Goal: Complete application form: Complete application form

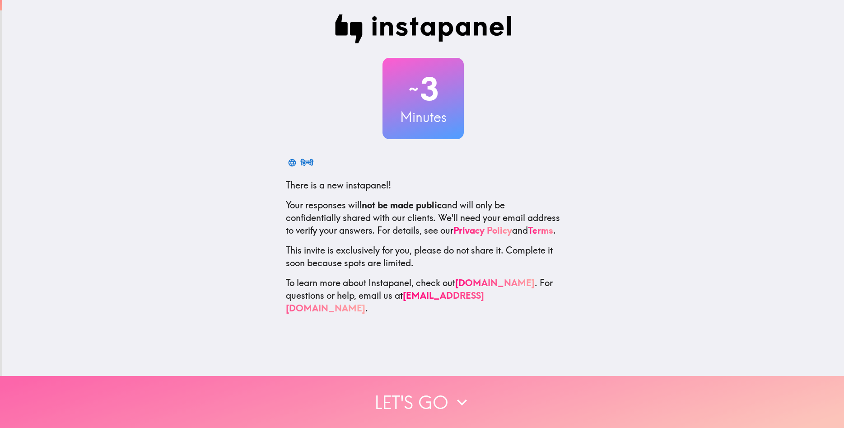
click at [412, 391] on button "Let's go" at bounding box center [422, 402] width 844 height 52
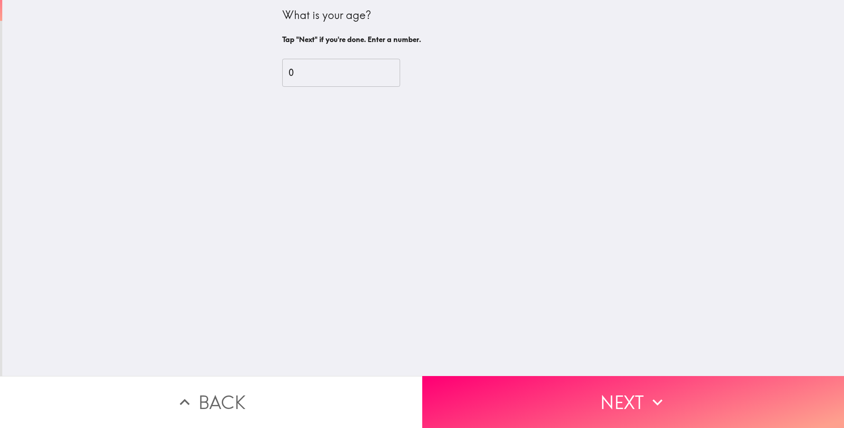
type input "0"
click at [398, 75] on input "0" at bounding box center [341, 73] width 118 height 28
click at [305, 89] on div "0 ​" at bounding box center [423, 73] width 282 height 50
click at [296, 73] on input "0" at bounding box center [341, 73] width 118 height 28
click at [399, 72] on input "78" at bounding box center [341, 73] width 118 height 28
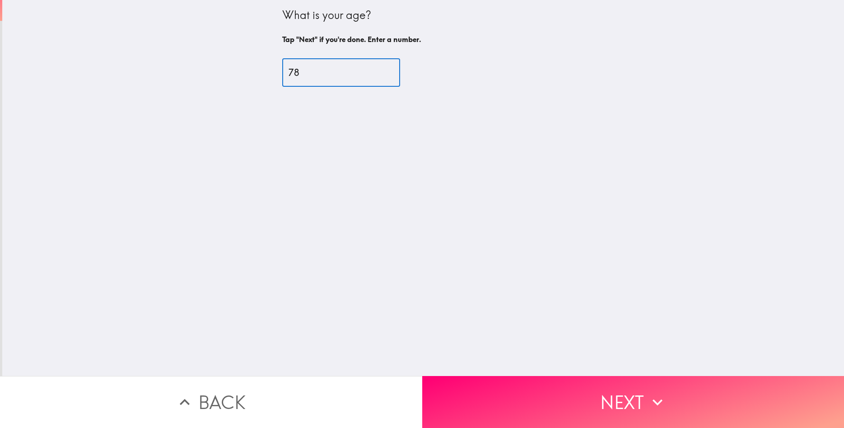
click at [398, 78] on input "78" at bounding box center [341, 73] width 118 height 28
type input "76"
click at [397, 76] on input "76" at bounding box center [341, 73] width 118 height 28
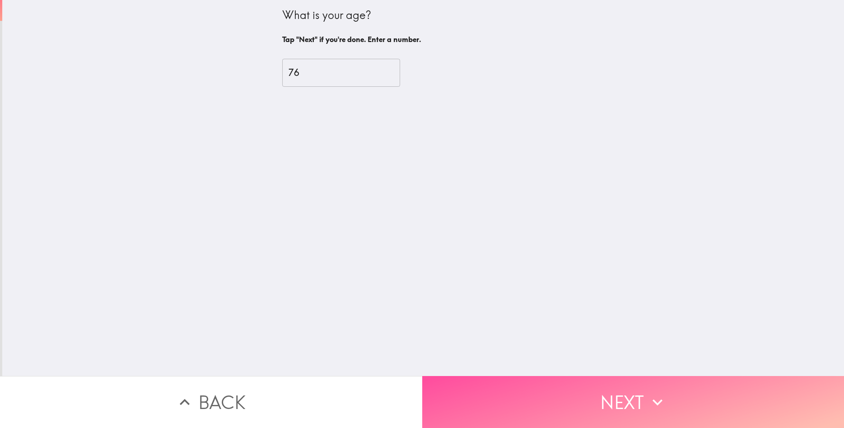
drag, startPoint x: 582, startPoint y: 393, endPoint x: 580, endPoint y: 388, distance: 5.1
click at [582, 393] on button "Next" at bounding box center [633, 402] width 422 height 52
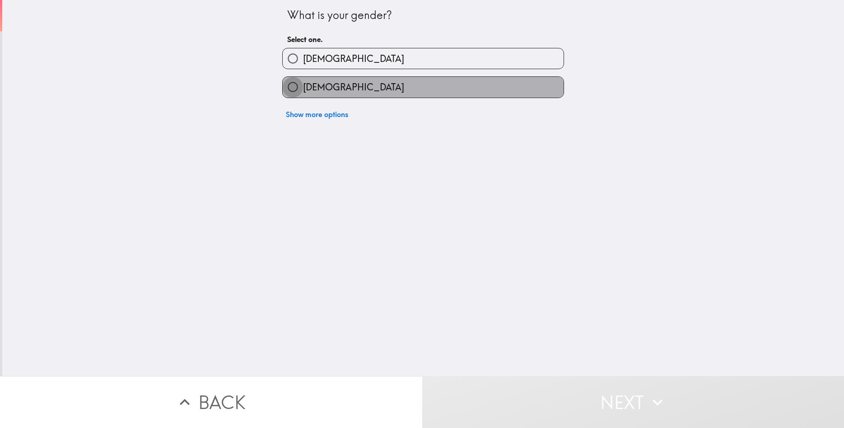
click at [297, 89] on input "[DEMOGRAPHIC_DATA]" at bounding box center [293, 87] width 20 height 20
radio input "true"
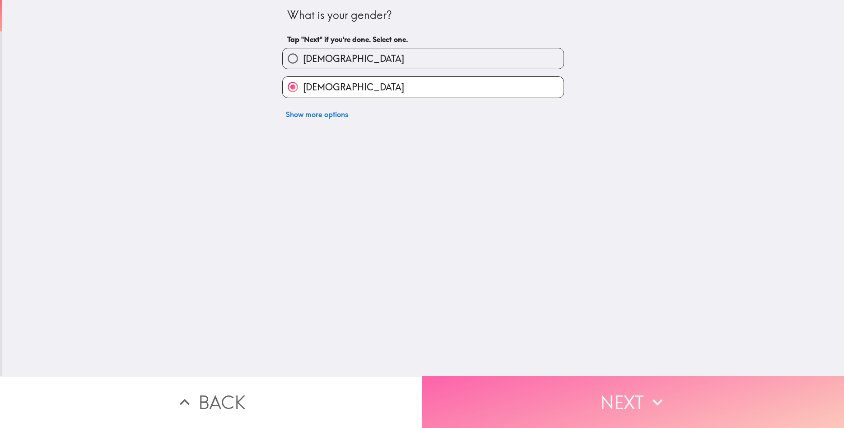
click at [626, 392] on button "Next" at bounding box center [633, 402] width 422 height 52
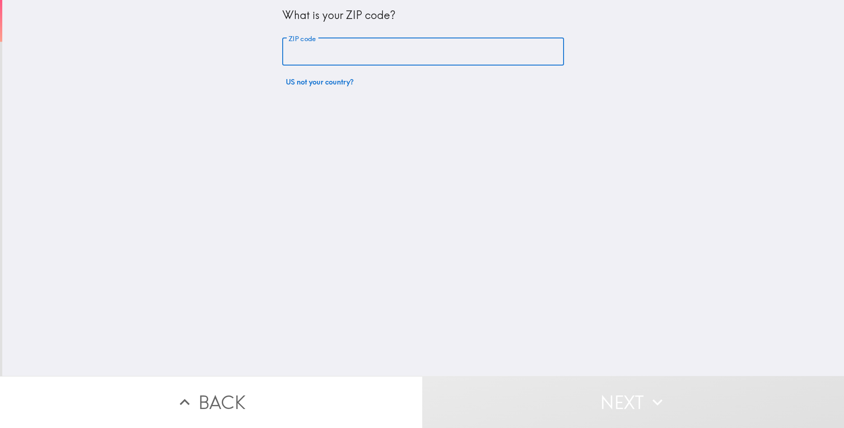
click at [352, 55] on input "ZIP code" at bounding box center [423, 52] width 282 height 28
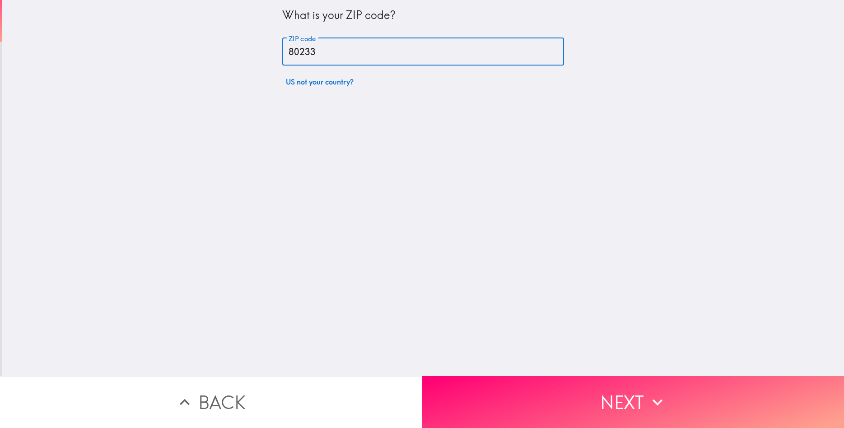
type input "80233"
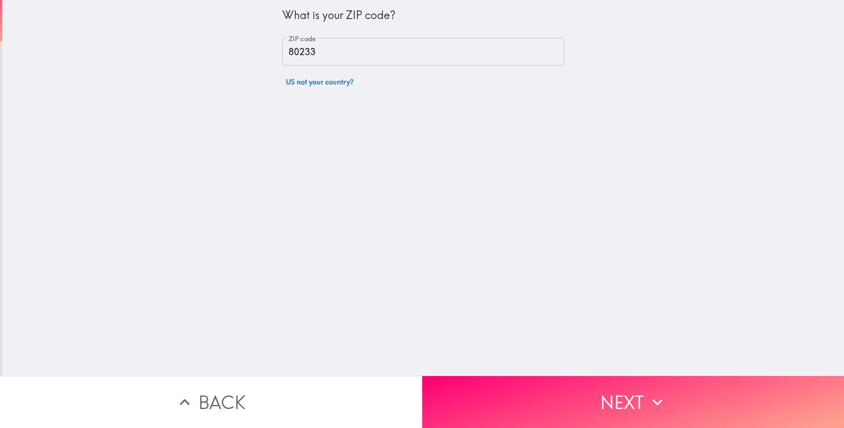
click at [448, 118] on div "What is your ZIP code? ZIP code 80233 ZIP code US not your country?" at bounding box center [423, 188] width 842 height 376
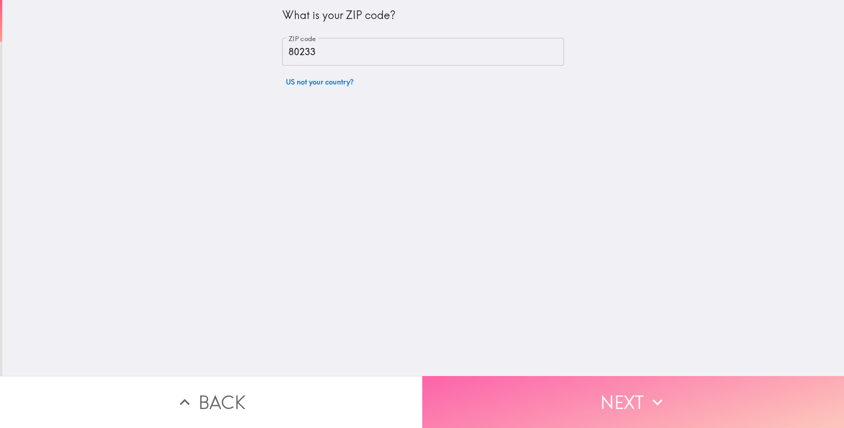
click at [583, 398] on button "Next" at bounding box center [633, 402] width 422 height 52
